Goal: Find contact information: Find contact information

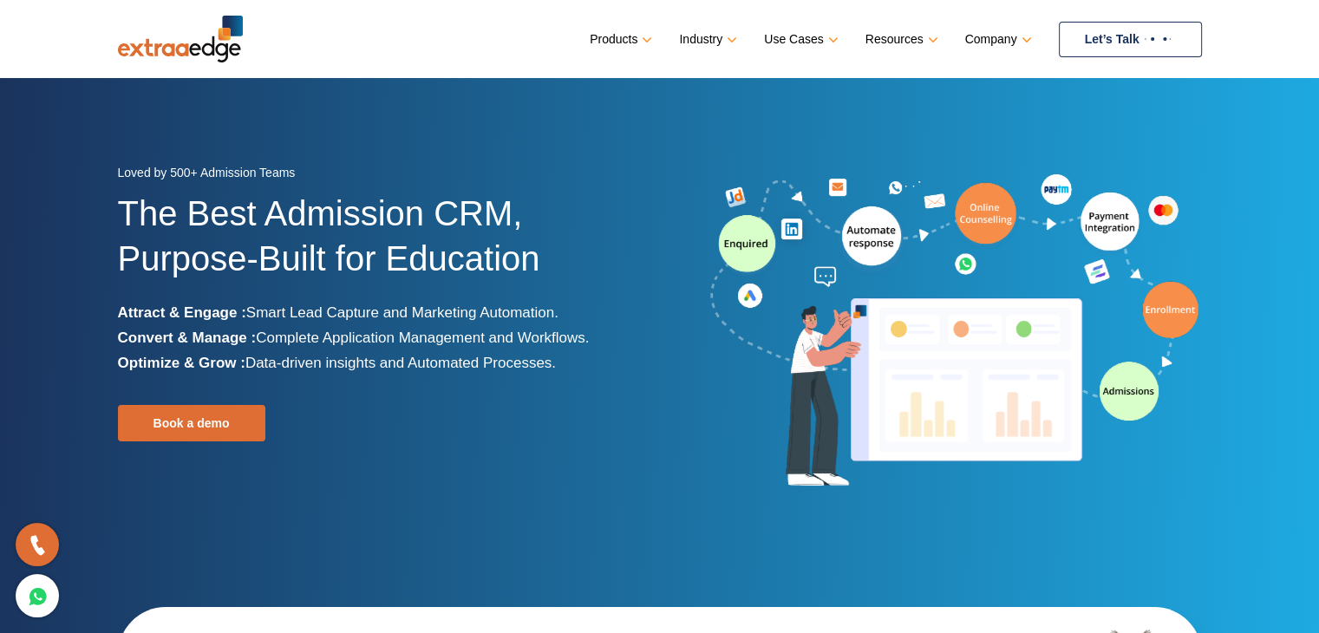
click at [1105, 33] on link "Let’s Talk" at bounding box center [1130, 40] width 143 height 36
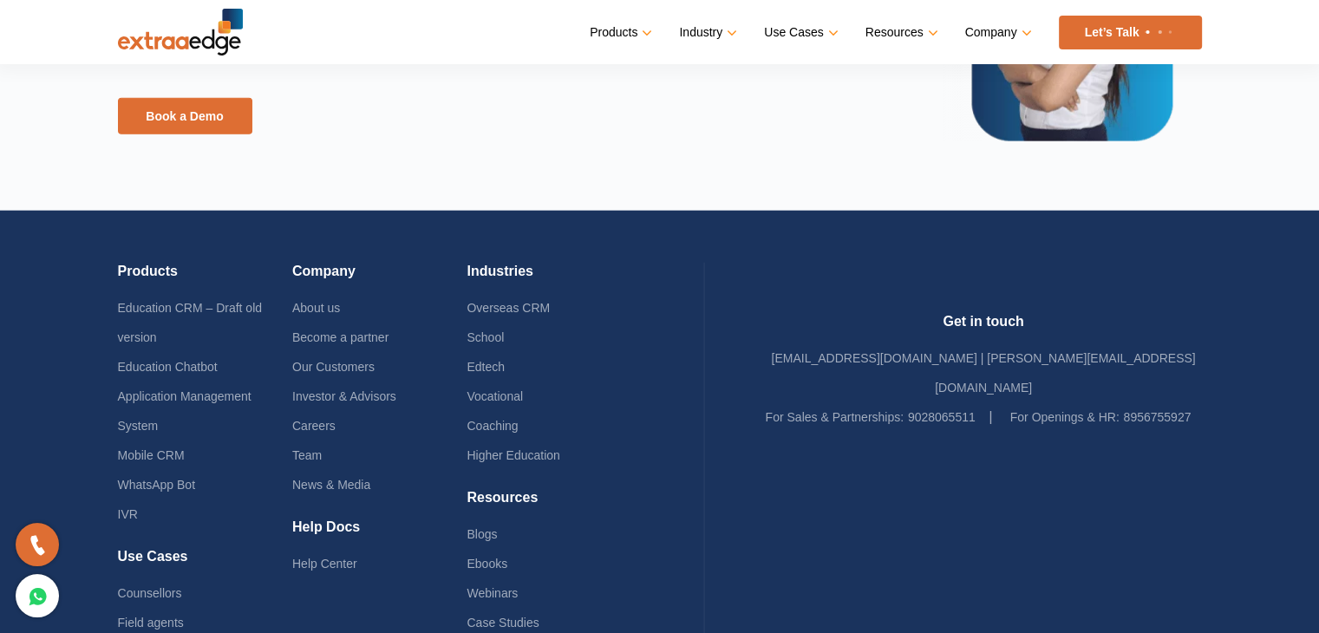
scroll to position [4244, 0]
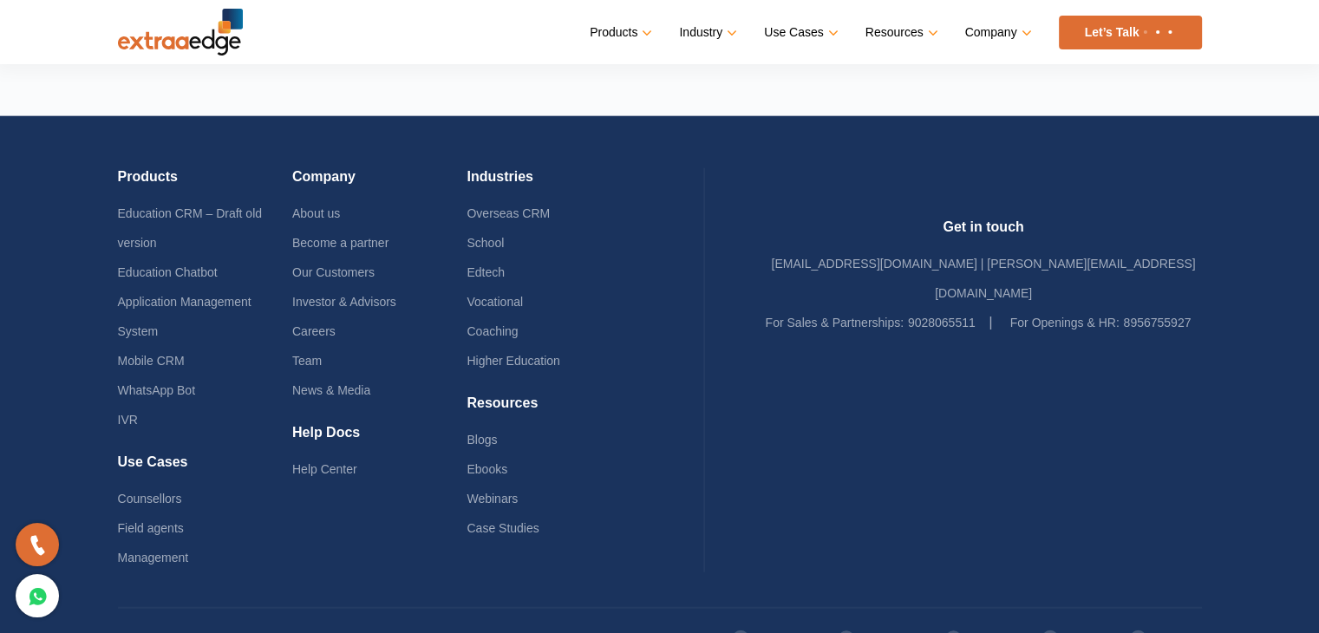
click at [323, 475] on li "Help Center" at bounding box center [379, 469] width 174 height 29
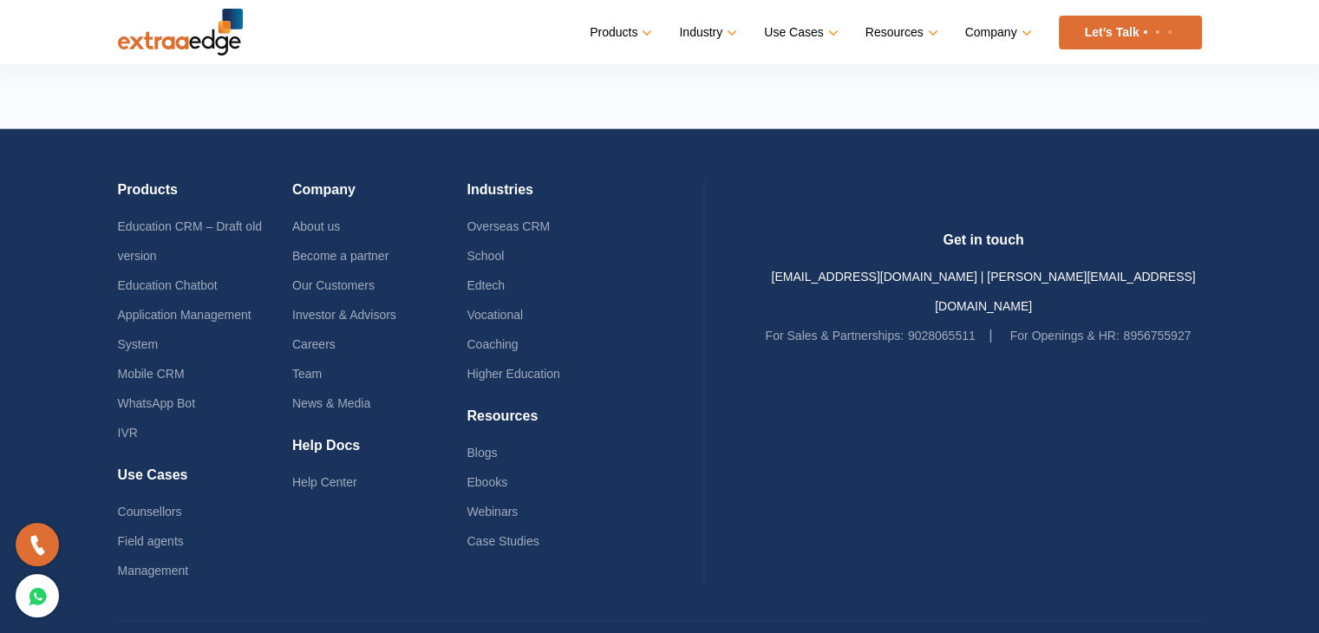
scroll to position [4184, 0]
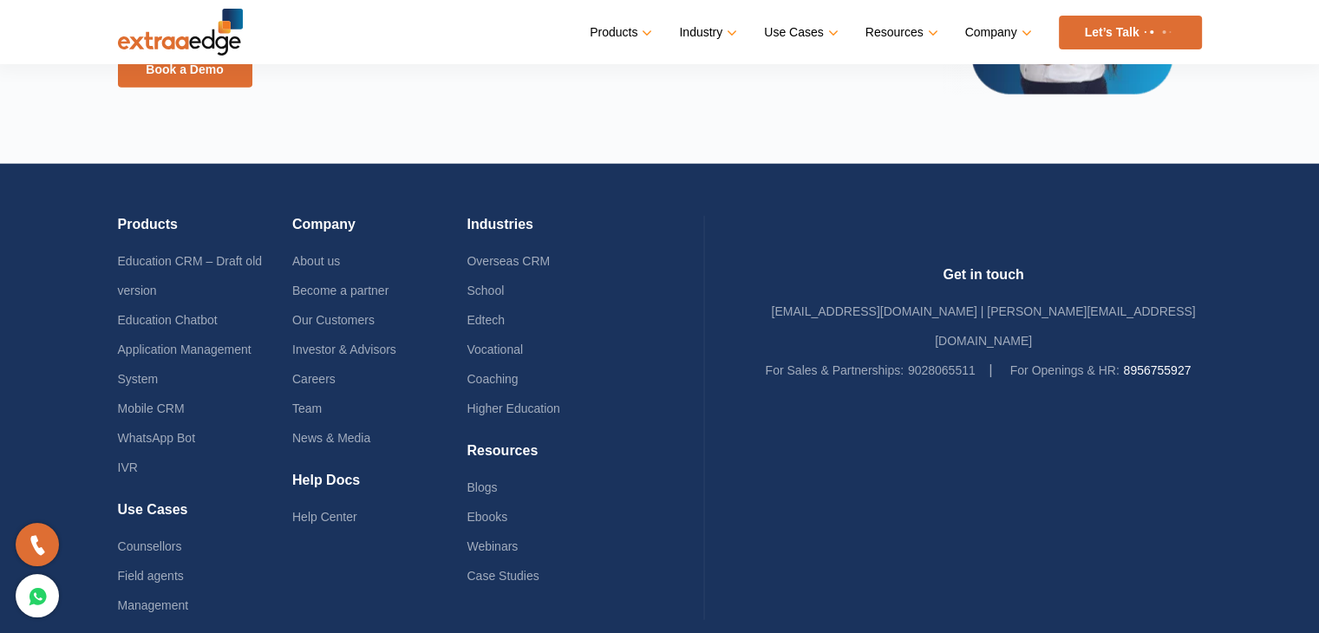
click at [1123, 363] on link "8956755927" at bounding box center [1157, 370] width 68 height 14
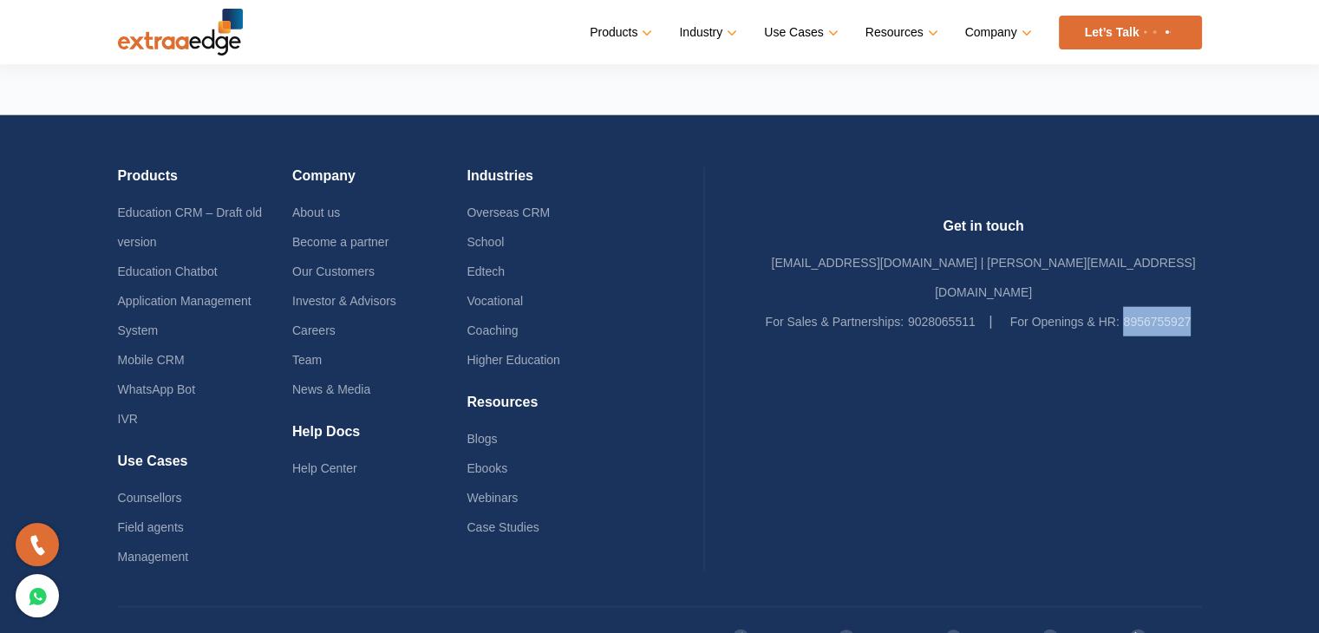
drag, startPoint x: 1161, startPoint y: 299, endPoint x: 1034, endPoint y: 310, distance: 127.1
click at [1034, 310] on ul "For Sales & Partnerships: 9028065511 For Openings & HR: 8956755927" at bounding box center [984, 321] width 436 height 29
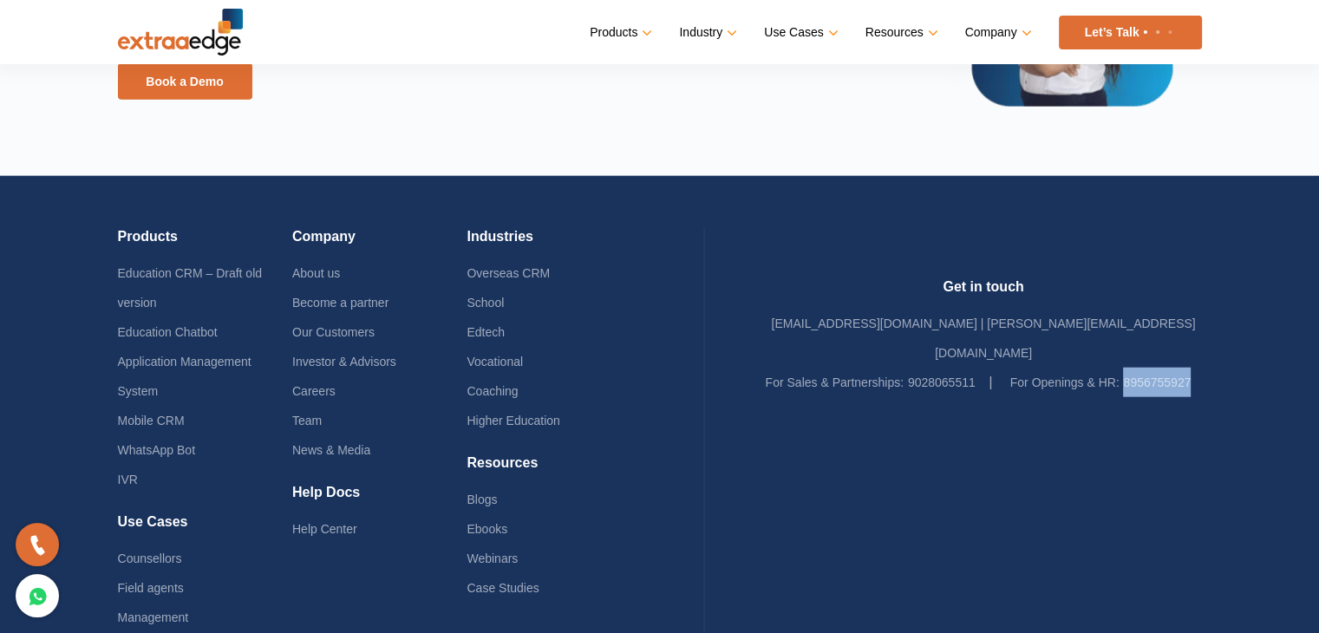
copy link "8956755927"
click at [994, 434] on div at bounding box center [984, 489] width 436 height 185
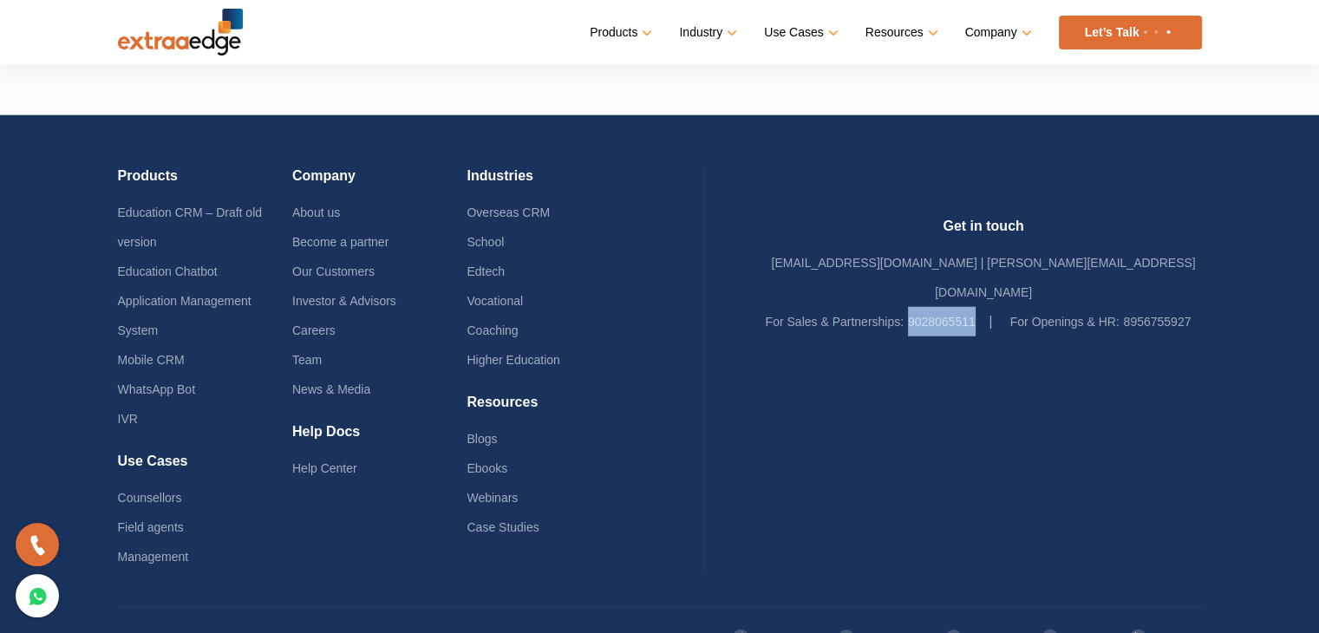
drag, startPoint x: 947, startPoint y: 298, endPoint x: 867, endPoint y: 298, distance: 80.7
click at [867, 307] on li "For Sales & Partnerships: 9028065511" at bounding box center [879, 321] width 227 height 29
copy link "9028065511"
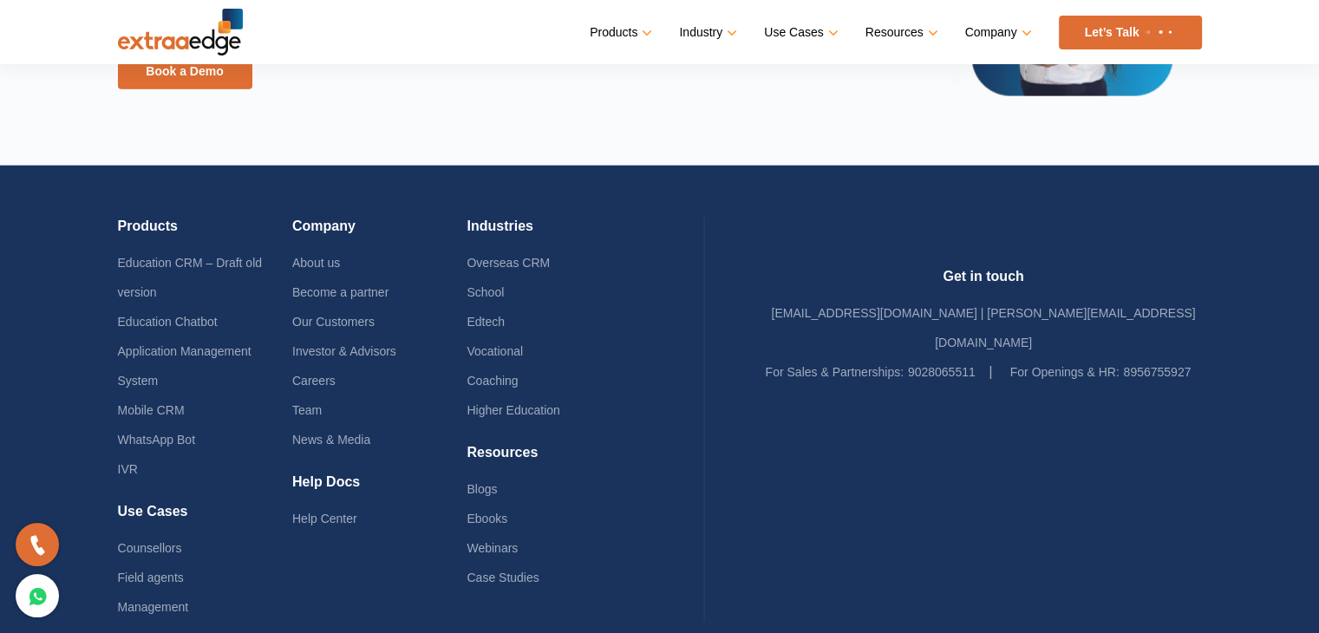
click at [959, 460] on h4 at bounding box center [984, 473] width 436 height 26
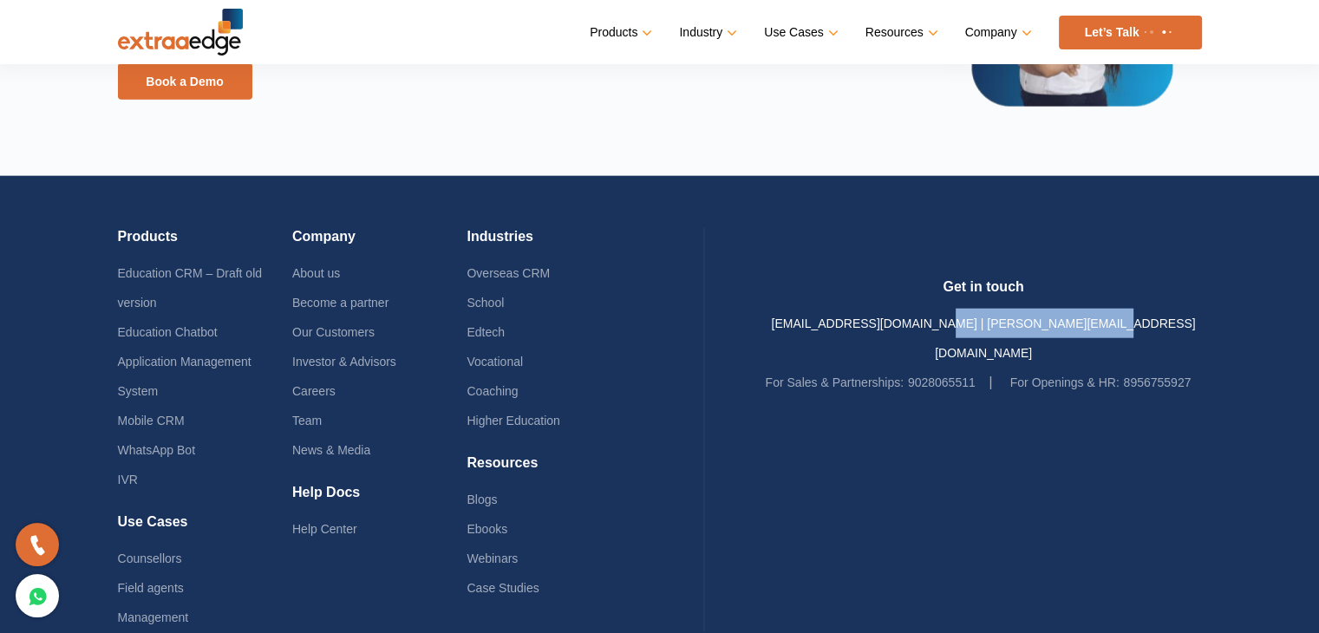
drag, startPoint x: 1173, startPoint y: 292, endPoint x: 1007, endPoint y: 300, distance: 165.9
click at [1007, 300] on div "Get in touch sales@theextraaedge.com | ratnali@theextraaedge.com For Sales & Pa…" at bounding box center [984, 337] width 436 height 119
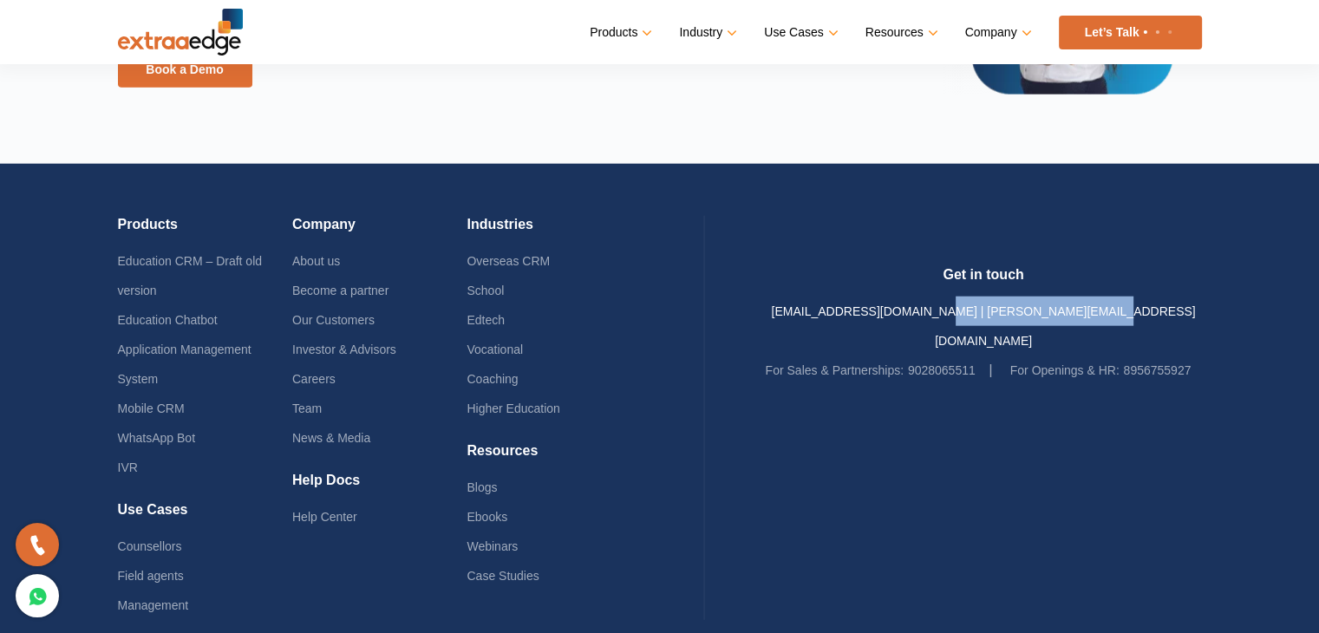
copy link "ratnali@theextraaedge.com"
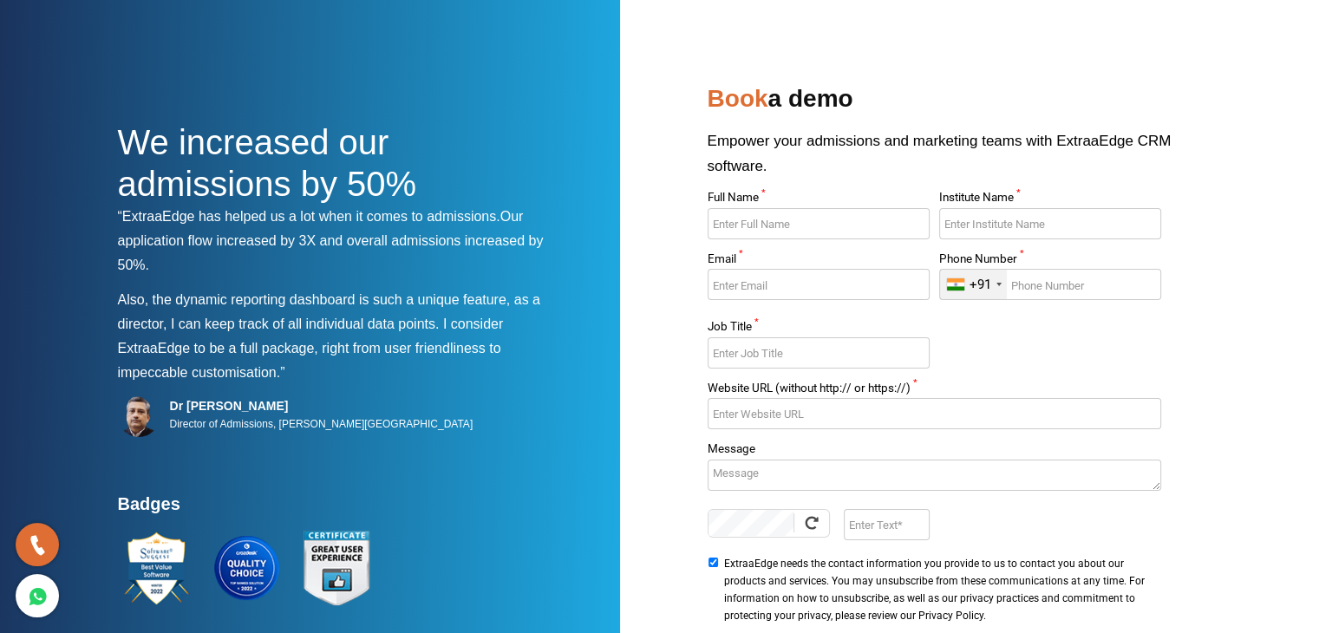
click at [311, 266] on p "“ExtraaEdge has helped us a lot when it comes to admissions. Our application fl…" at bounding box center [339, 246] width 442 height 83
